Goal: Navigation & Orientation: Go to known website

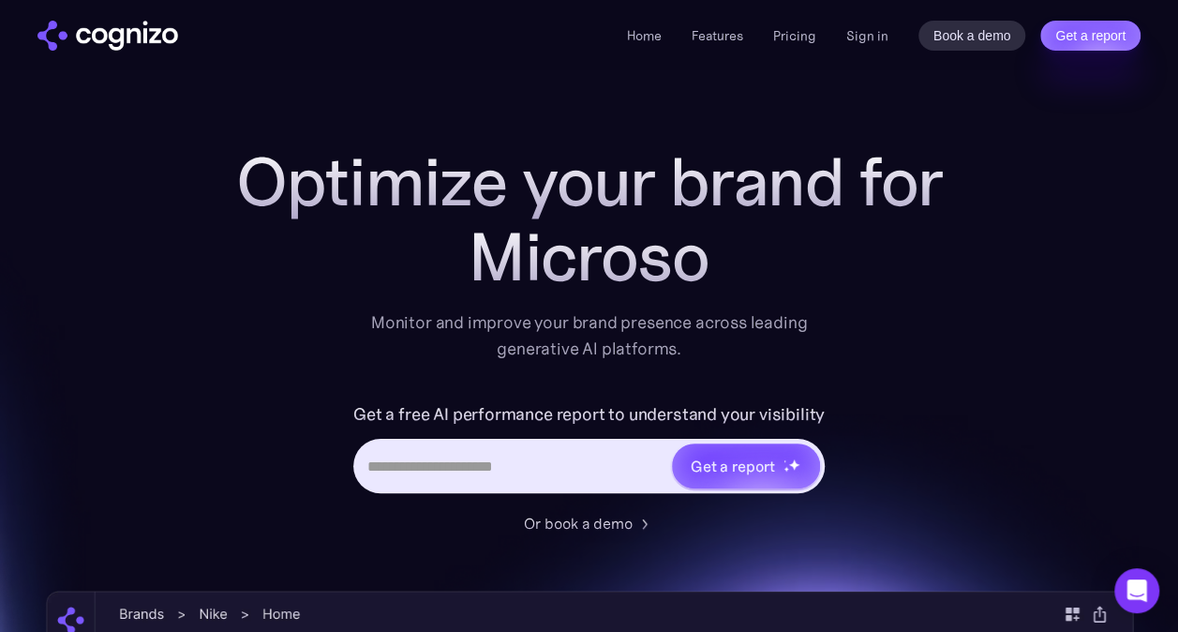
click at [144, 42] on img "home" at bounding box center [107, 36] width 141 height 30
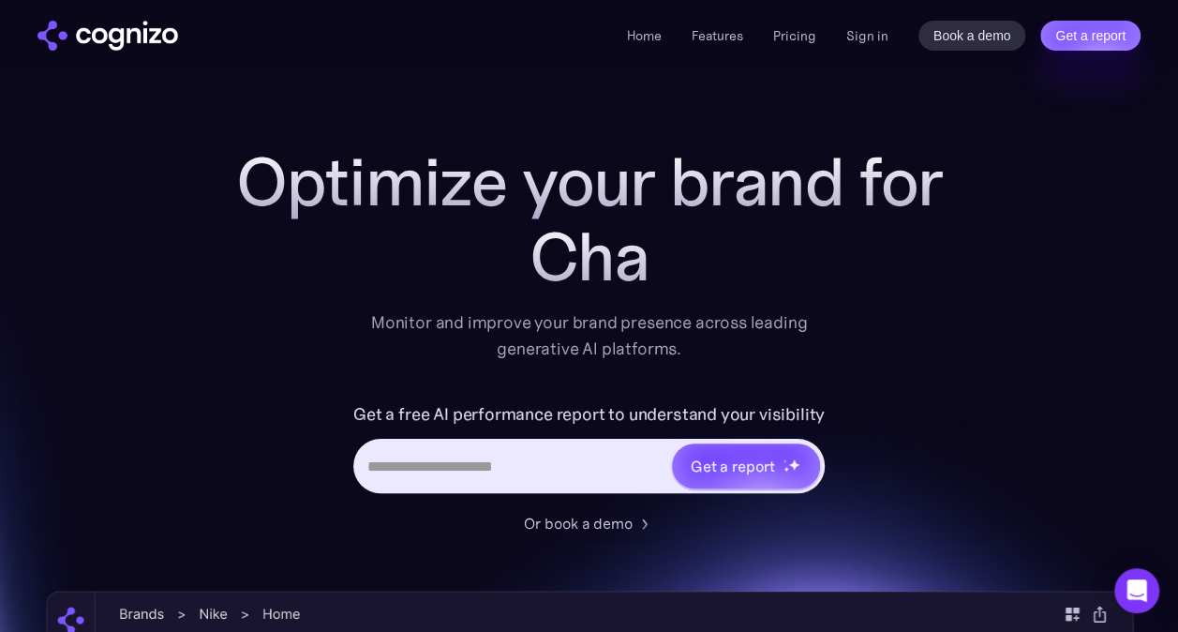
click at [161, 36] on img "home" at bounding box center [107, 36] width 141 height 30
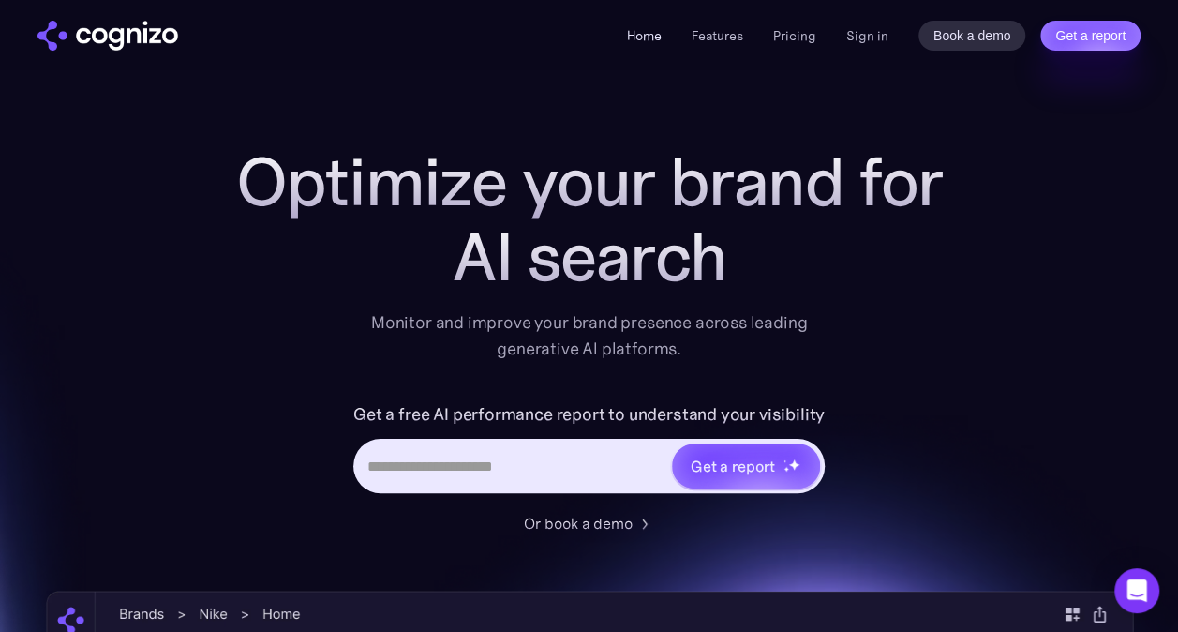
click at [653, 37] on link "Home" at bounding box center [644, 35] width 35 height 17
click at [712, 36] on link "Features" at bounding box center [718, 35] width 52 height 17
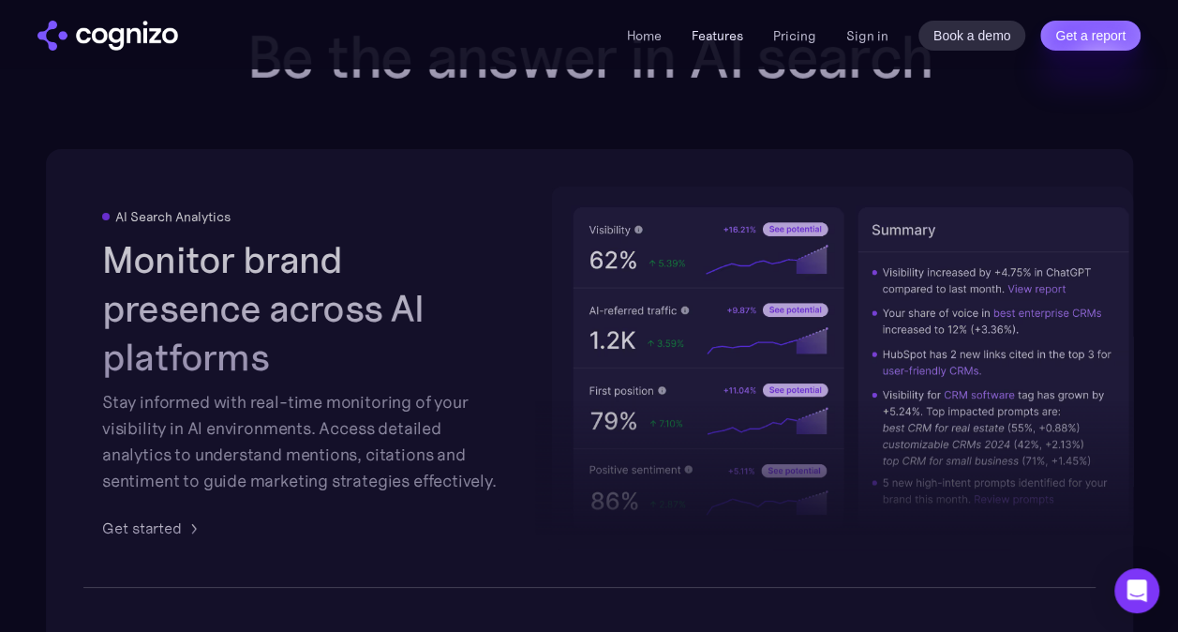
scroll to position [3309, 0]
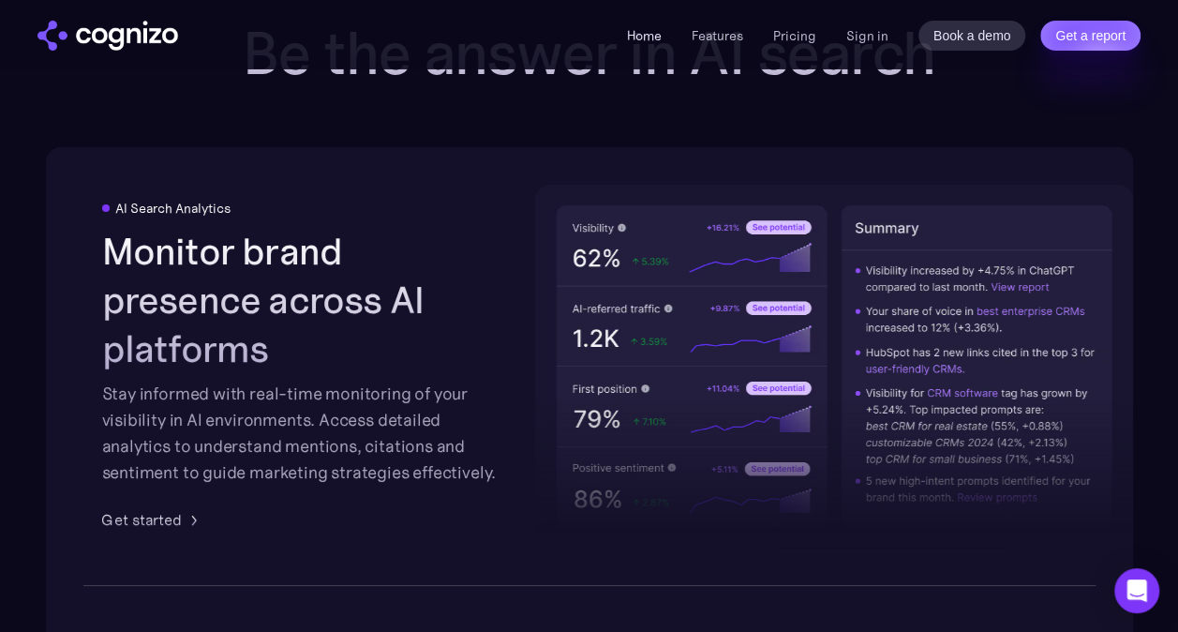
click at [655, 35] on link "Home" at bounding box center [644, 35] width 35 height 17
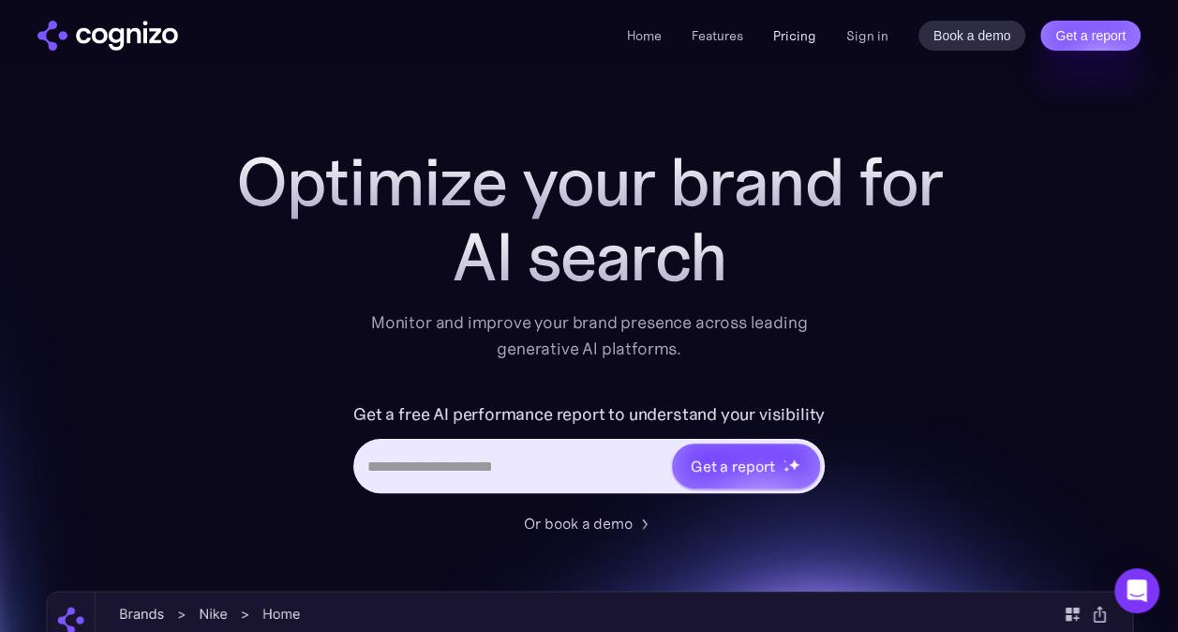
click at [802, 33] on link "Pricing" at bounding box center [794, 35] width 43 height 17
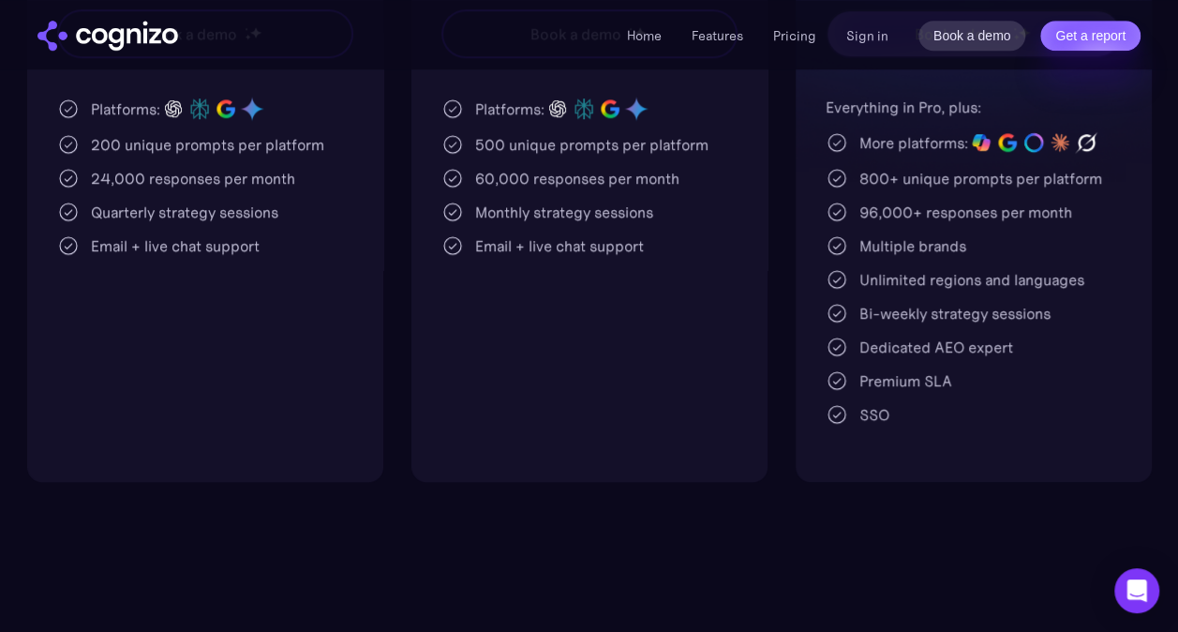
scroll to position [187, 0]
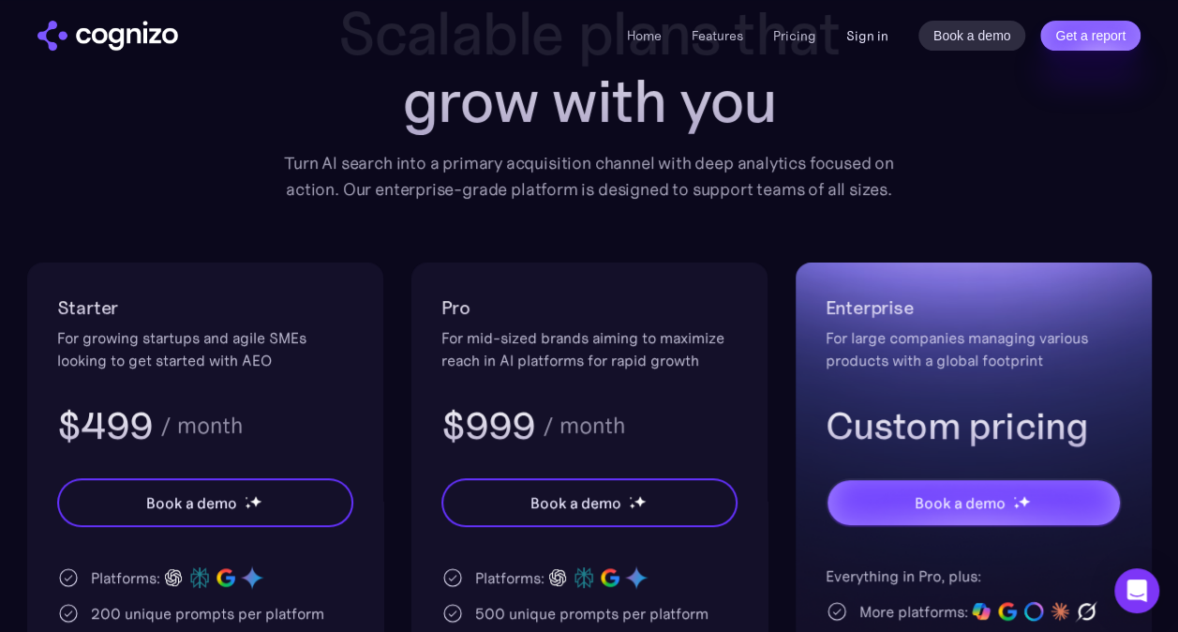
click at [875, 38] on link "Sign in" at bounding box center [867, 35] width 42 height 22
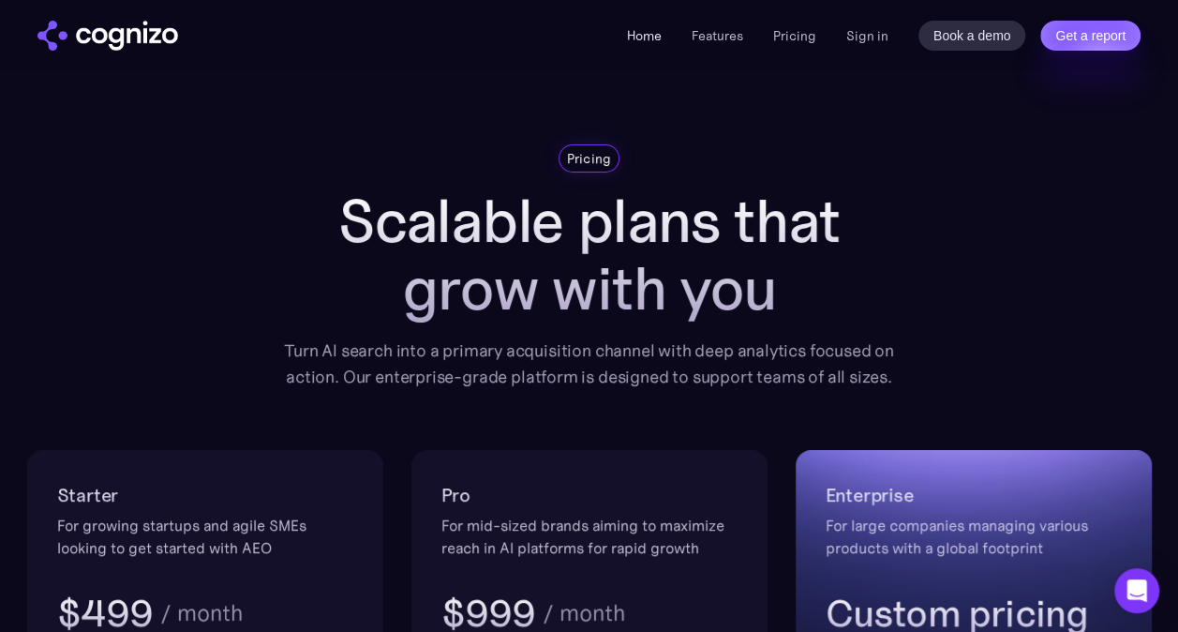
click at [648, 36] on link "Home" at bounding box center [644, 35] width 35 height 17
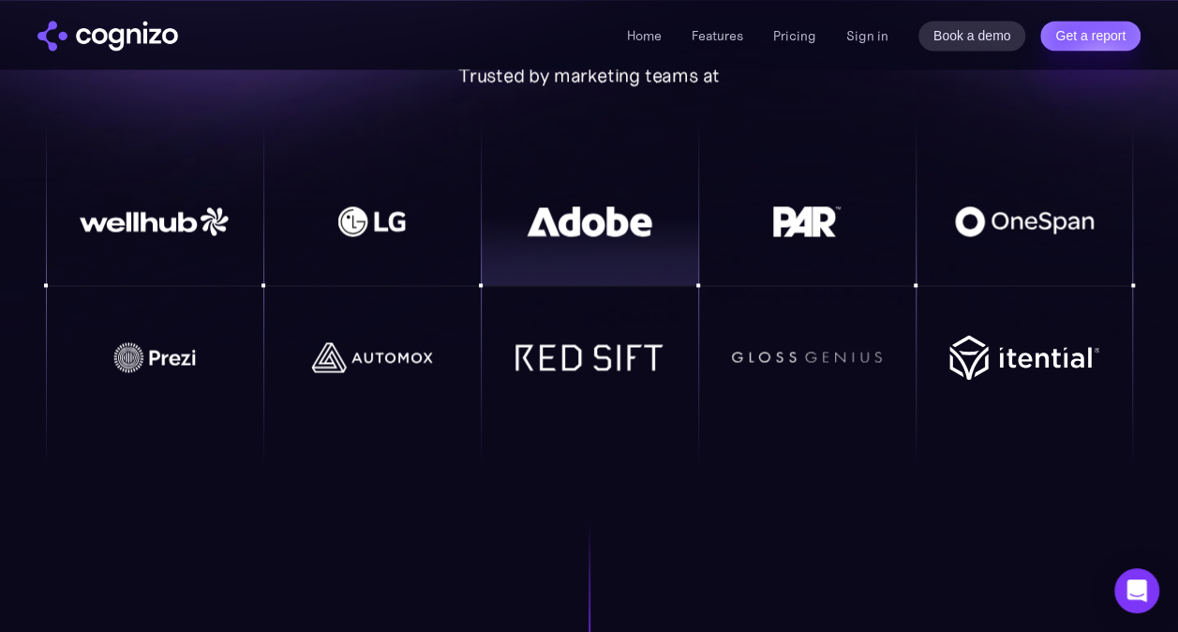
scroll to position [1500, 0]
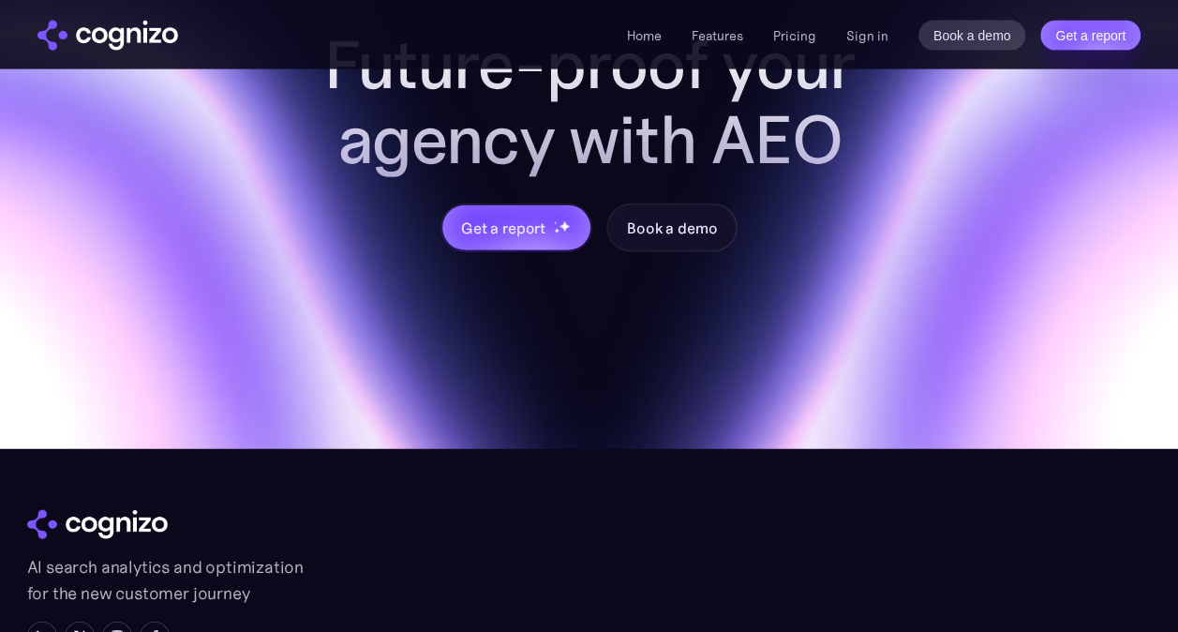
scroll to position [1968, 0]
